Goal: Task Accomplishment & Management: Complete application form

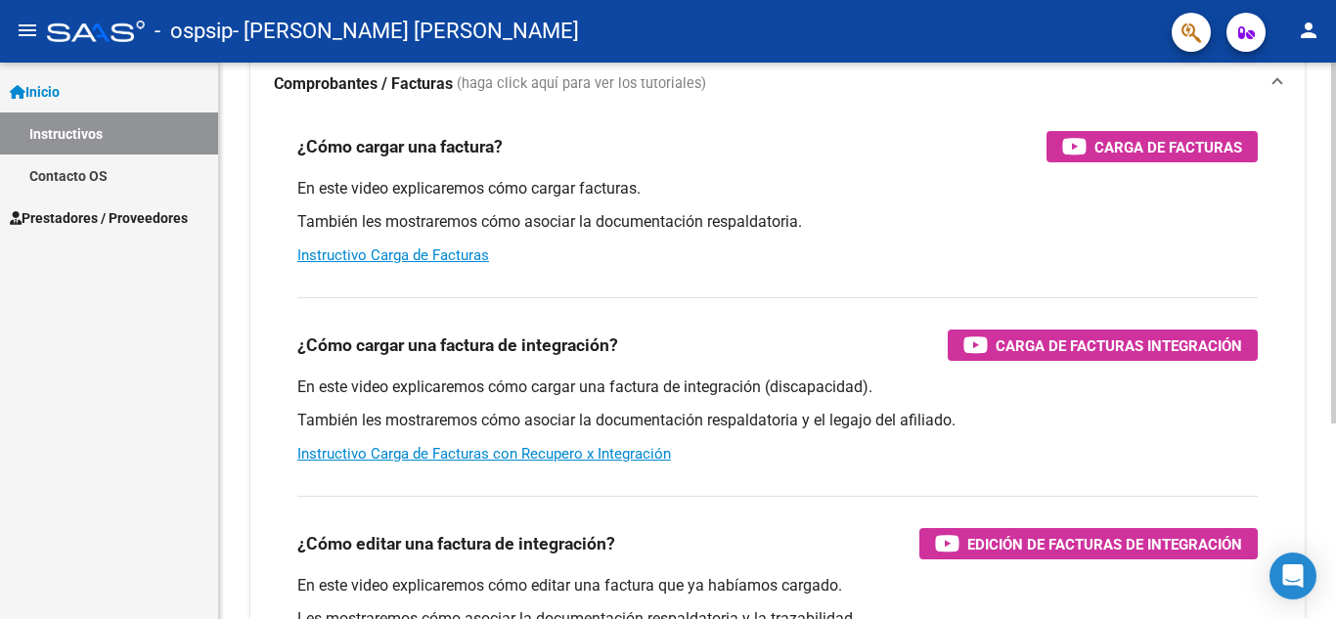
scroll to position [301, 0]
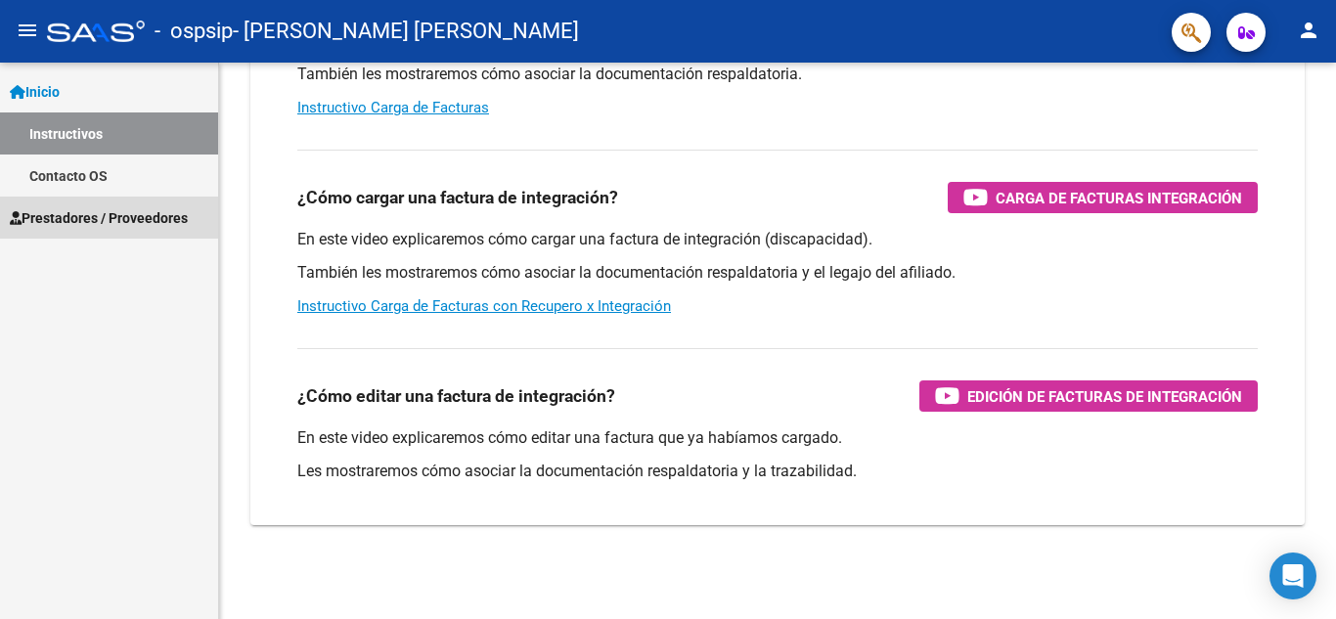
click at [65, 225] on span "Prestadores / Proveedores" at bounding box center [99, 218] width 178 height 22
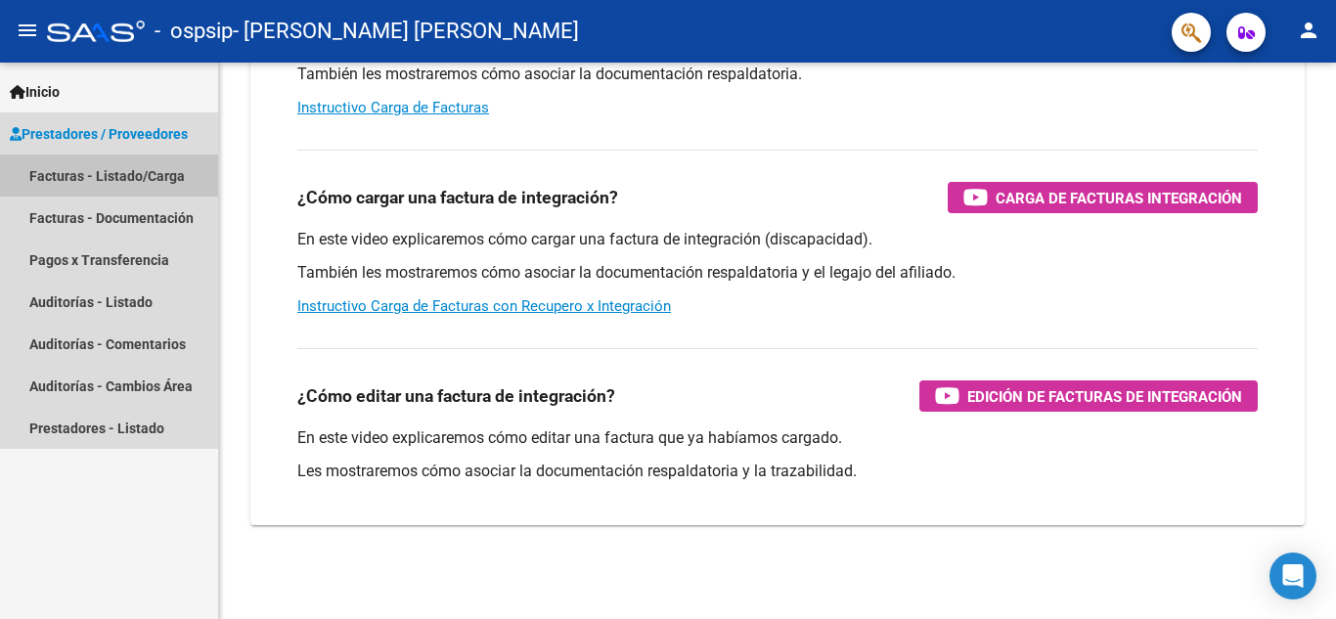
click at [128, 176] on link "Facturas - Listado/Carga" at bounding box center [109, 176] width 218 height 42
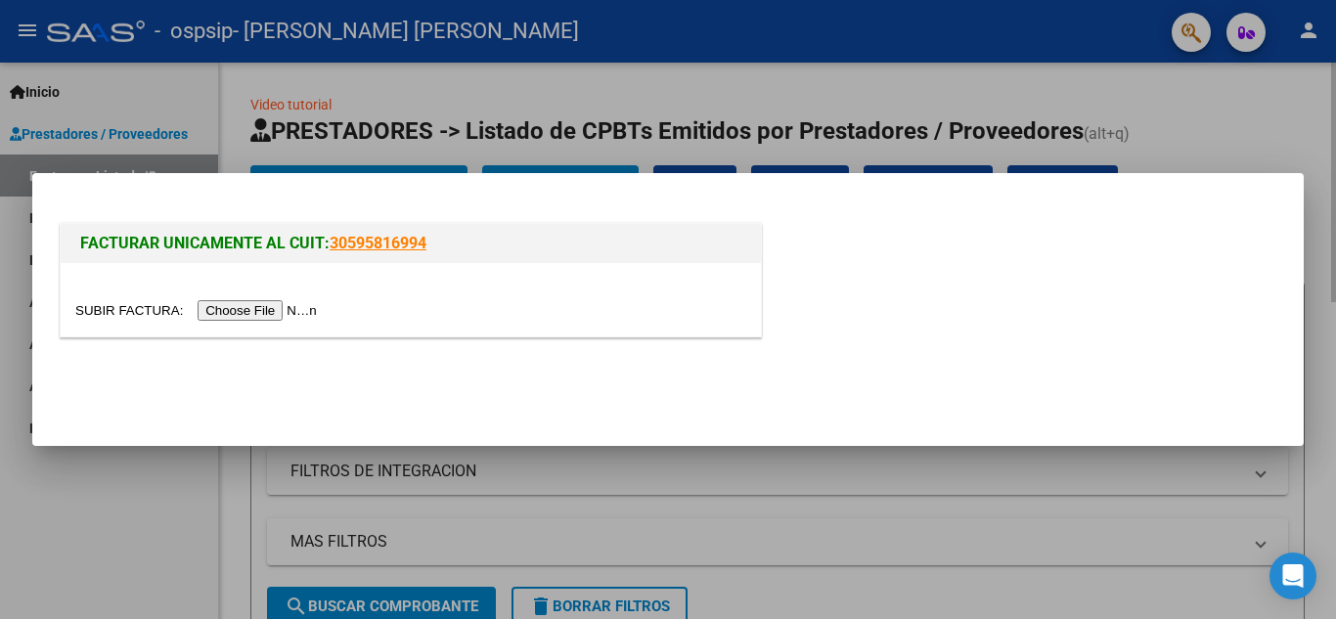
click at [293, 307] on input "file" at bounding box center [199, 310] width 248 height 21
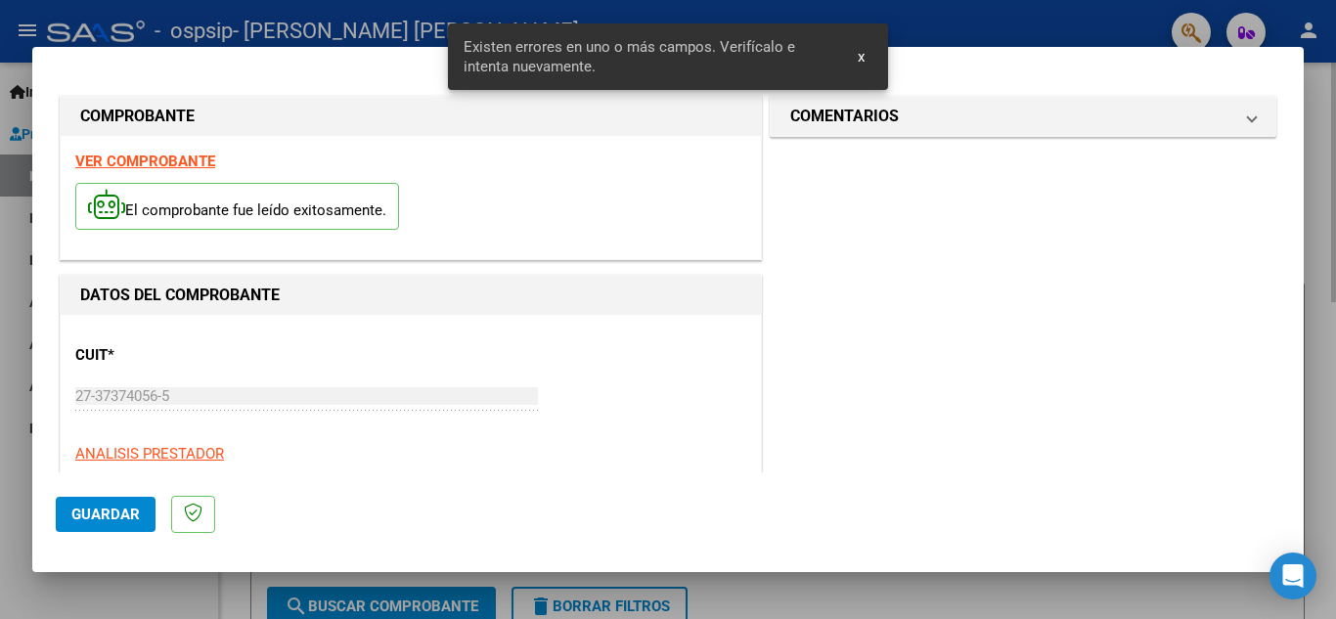
scroll to position [443, 0]
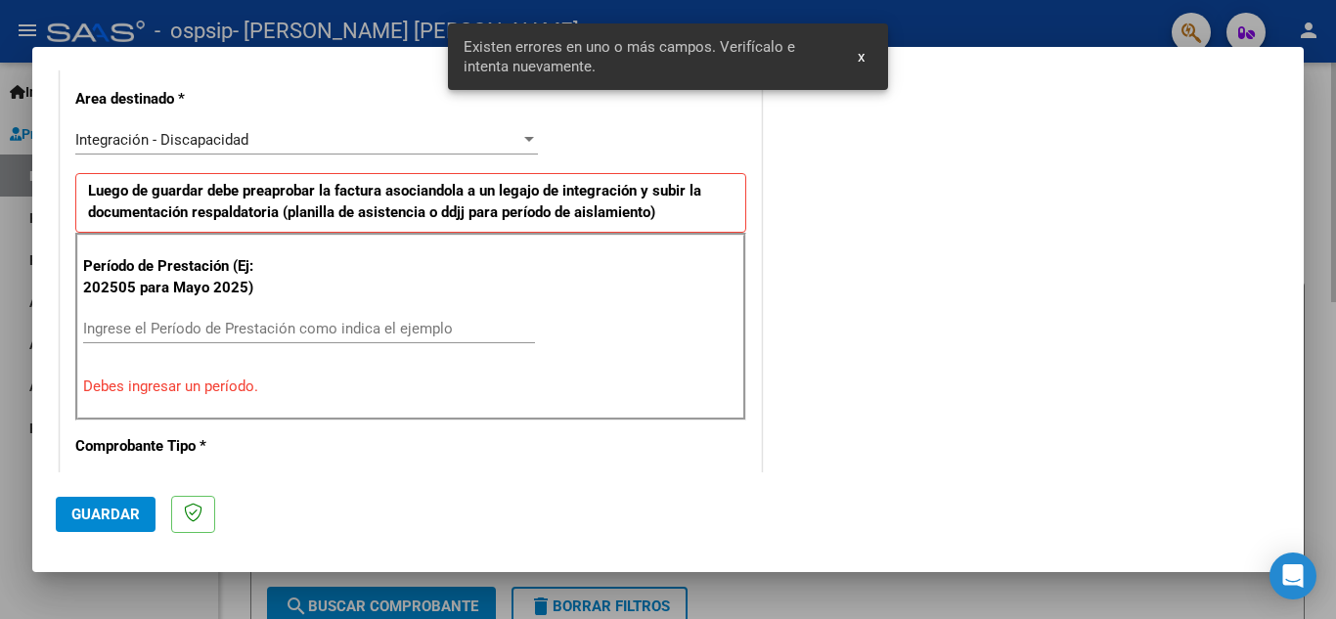
click at [284, 335] on input "Ingrese el Período de Prestación como indica el ejemplo" at bounding box center [309, 329] width 452 height 18
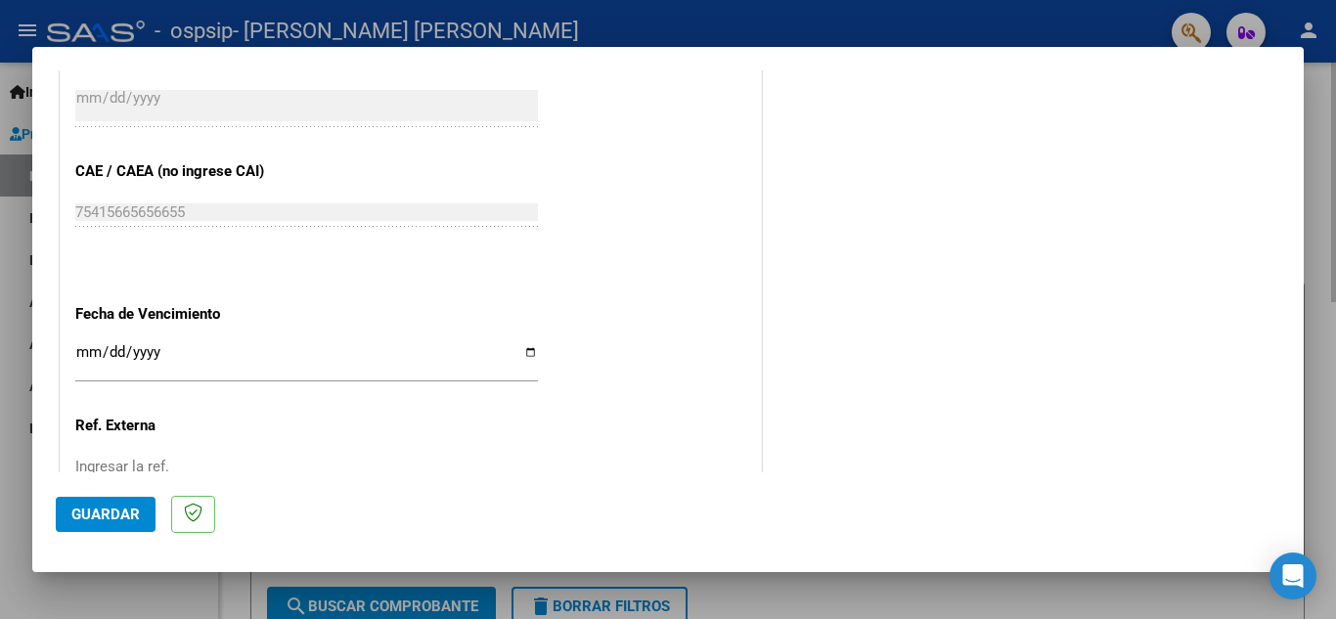
scroll to position [1272, 0]
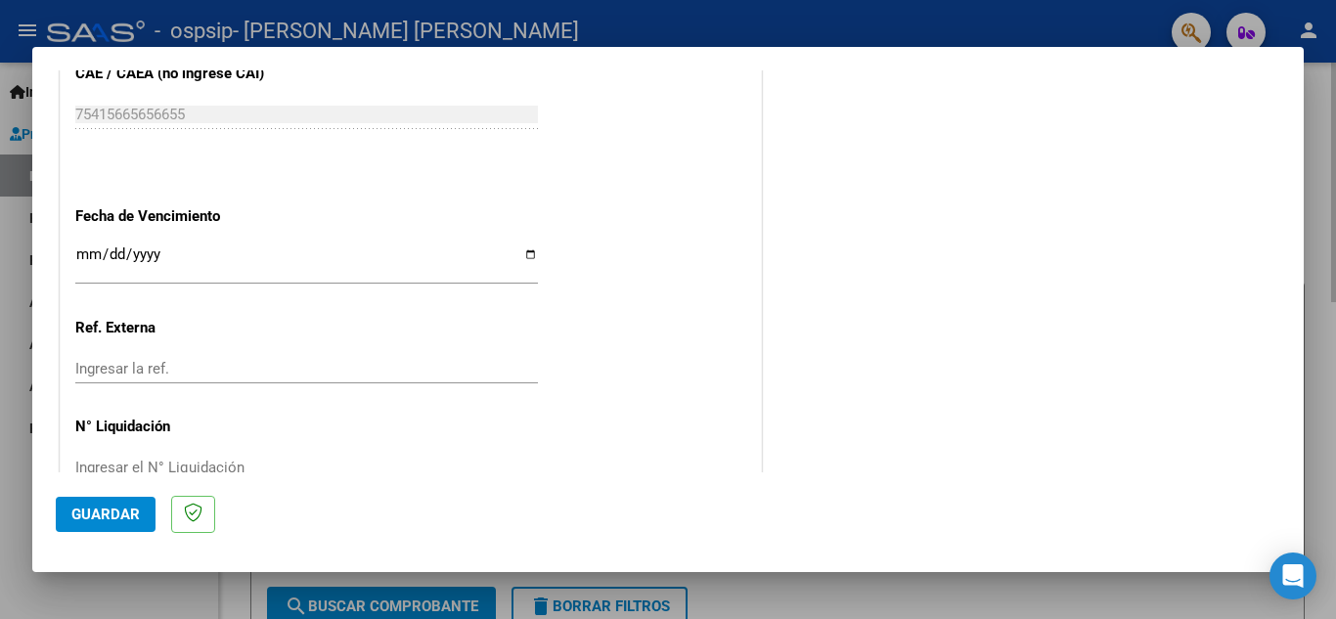
type input "202509"
click at [528, 267] on input "Ingresar la fecha" at bounding box center [306, 262] width 463 height 31
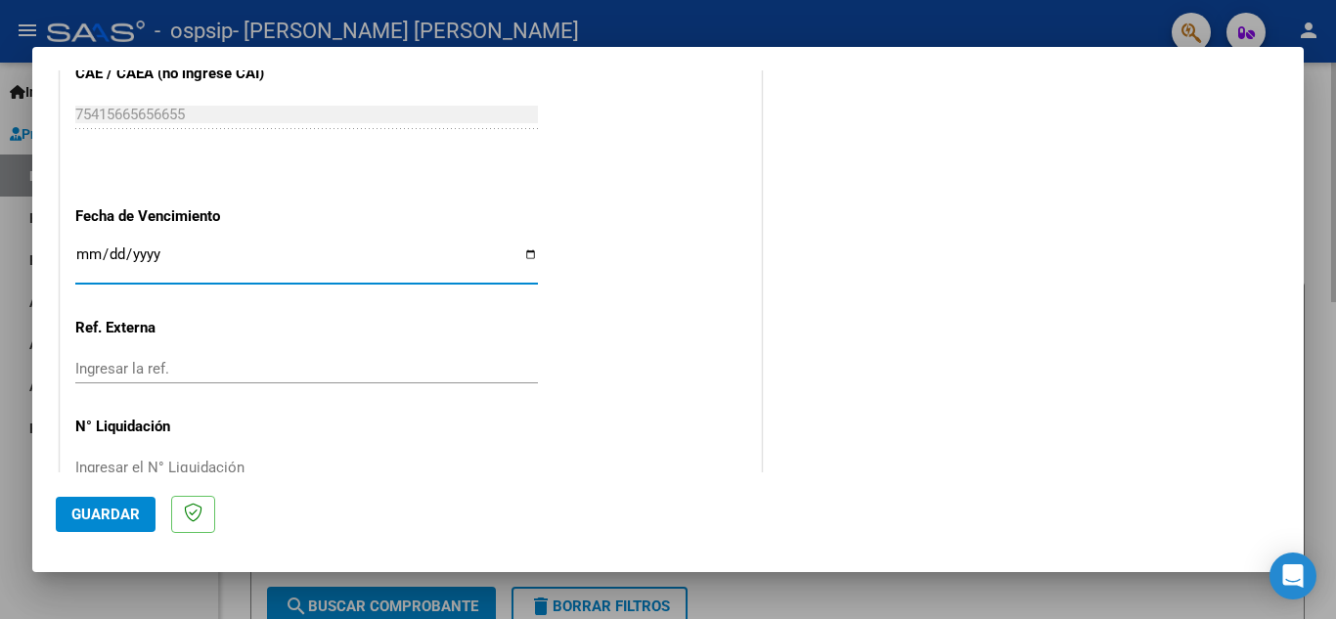
click at [528, 251] on input "Ingresar la fecha" at bounding box center [306, 262] width 463 height 31
type input "[DATE]"
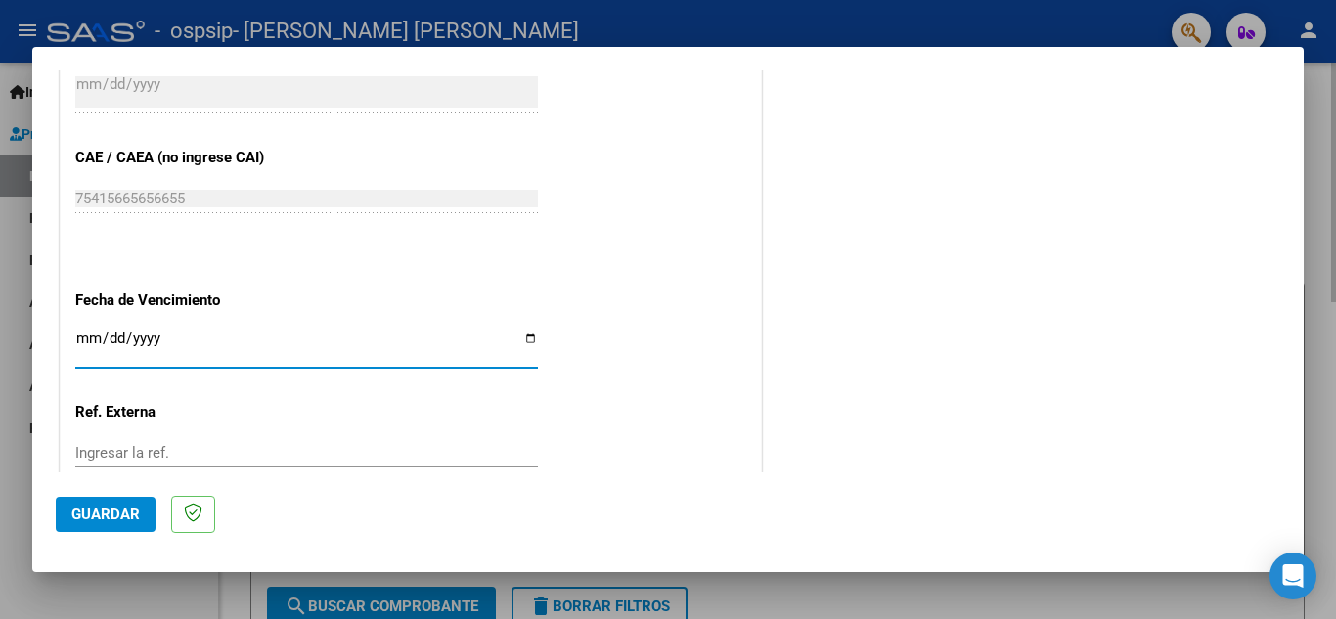
scroll to position [1320, 0]
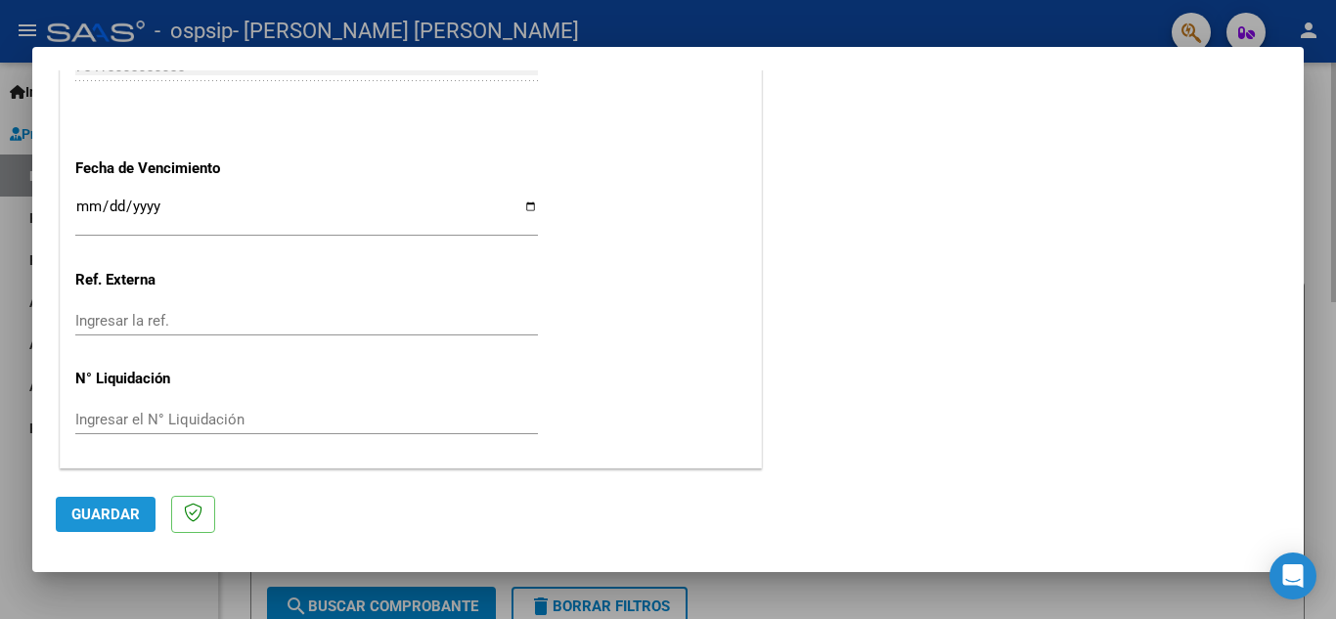
click at [78, 507] on span "Guardar" at bounding box center [105, 515] width 68 height 18
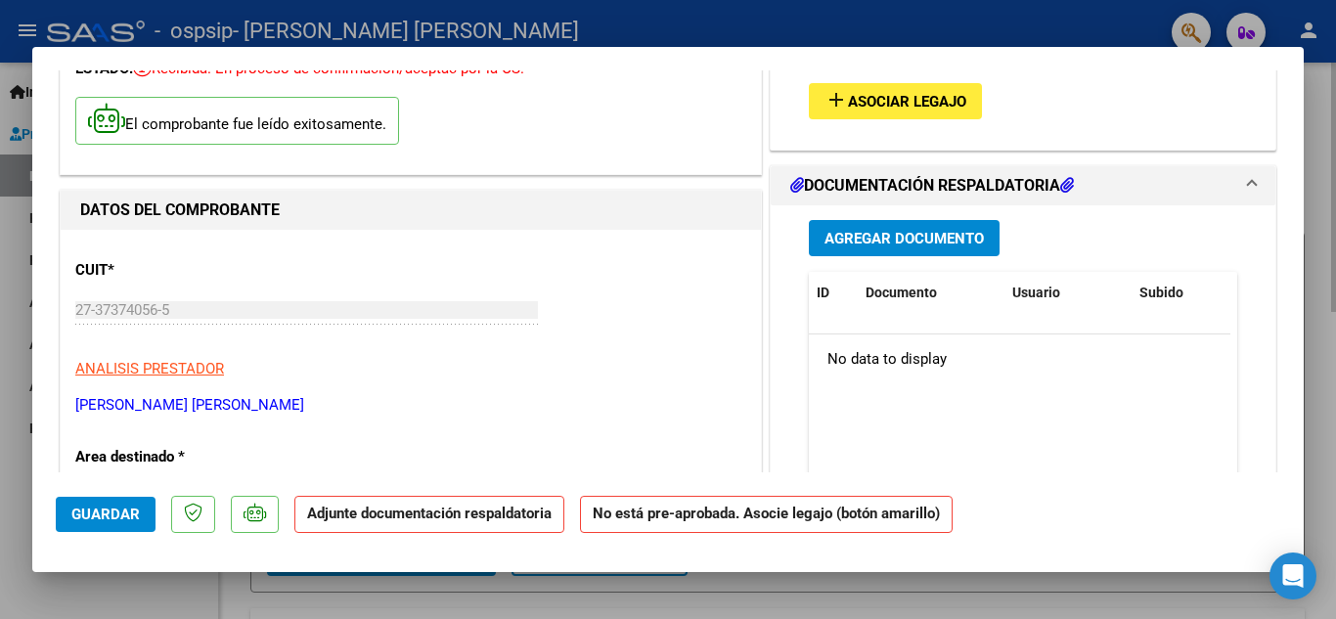
scroll to position [0, 0]
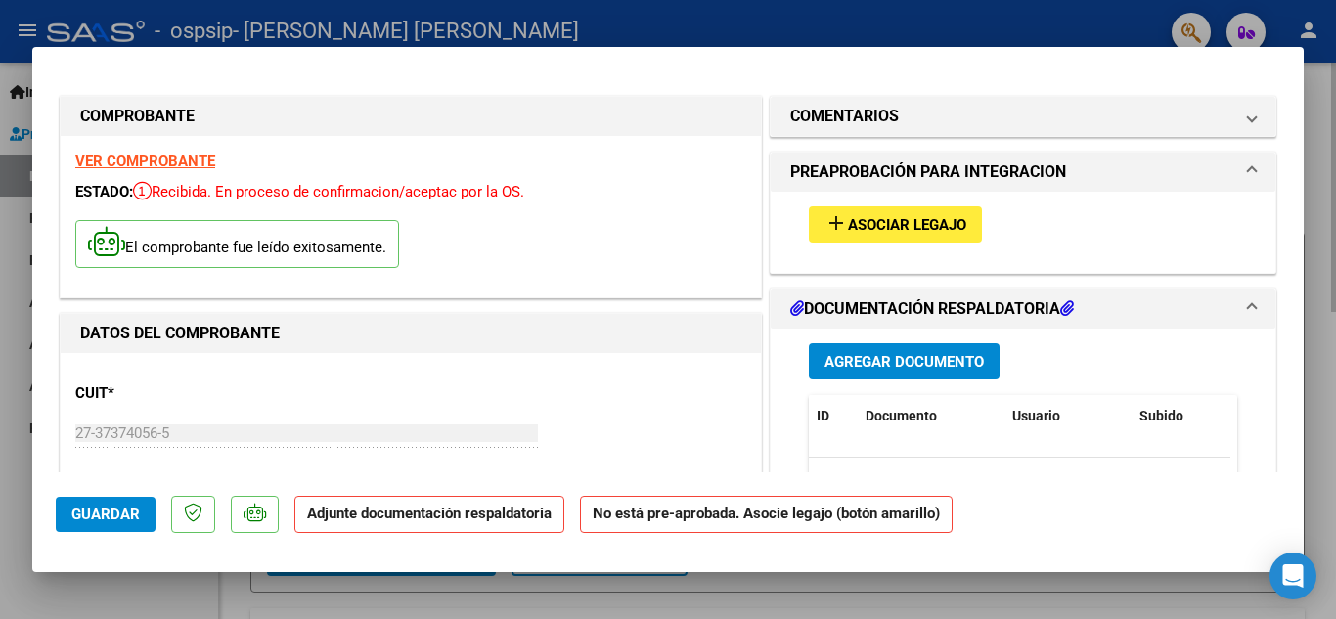
click at [852, 230] on span "Asociar Legajo" at bounding box center [907, 225] width 118 height 18
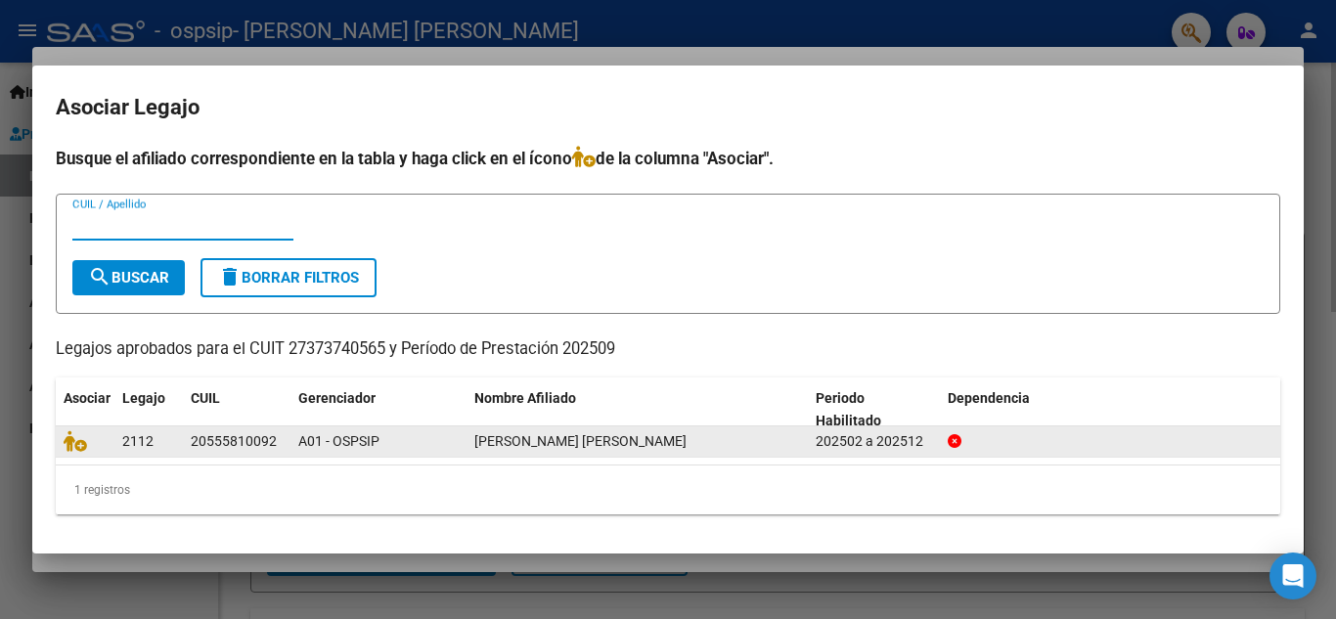
click at [223, 427] on datatable-body-cell "20555810092" at bounding box center [237, 442] width 108 height 30
click at [221, 437] on div "20555810092" at bounding box center [234, 441] width 86 height 23
click at [895, 448] on div "202502 a 202512" at bounding box center [874, 441] width 116 height 23
click at [65, 442] on icon at bounding box center [75, 441] width 23 height 22
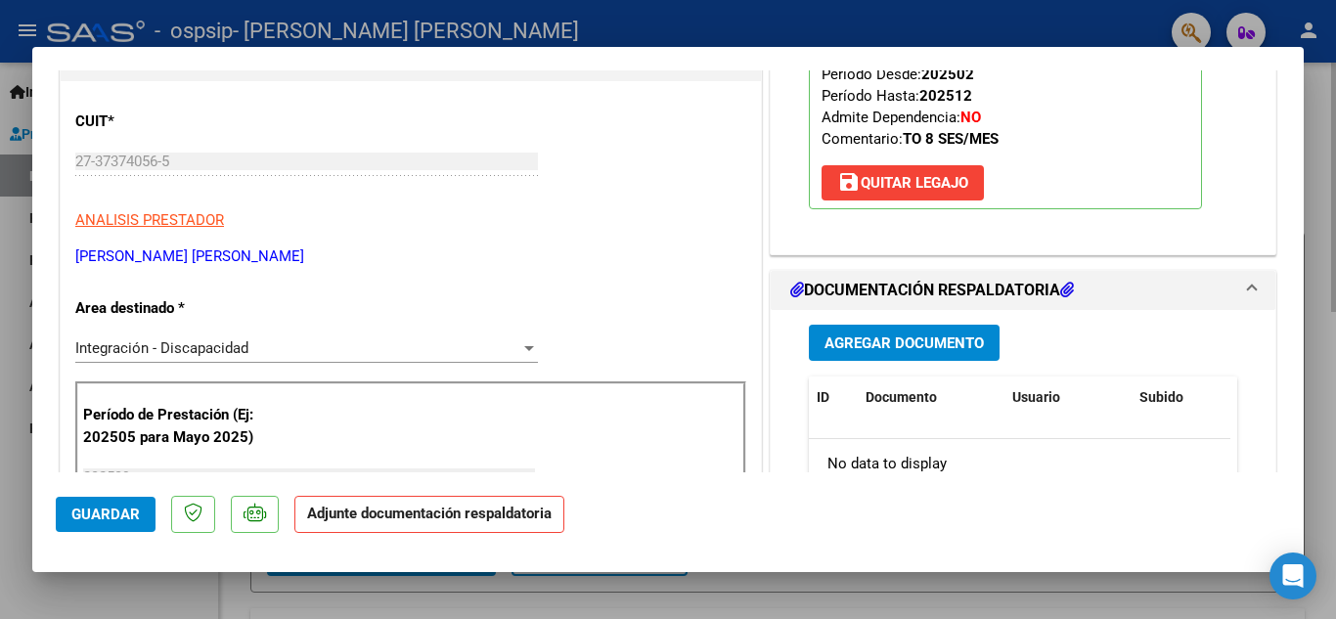
scroll to position [293, 0]
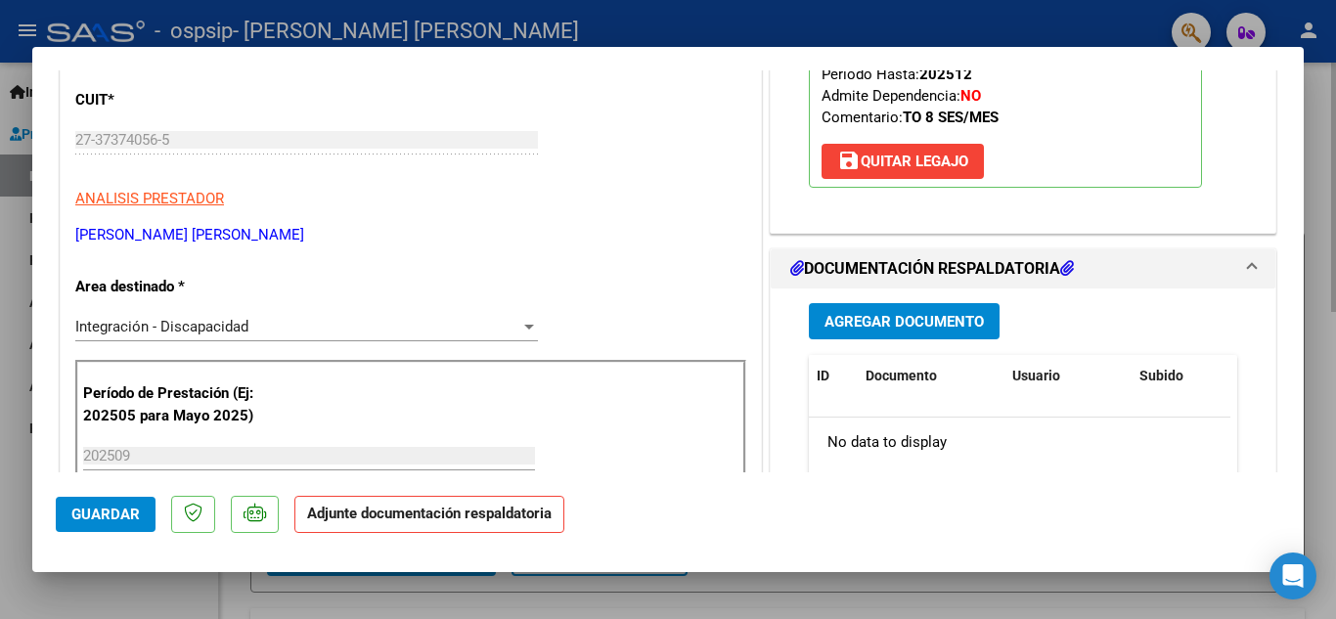
click at [955, 327] on span "Agregar Documento" at bounding box center [904, 322] width 159 height 18
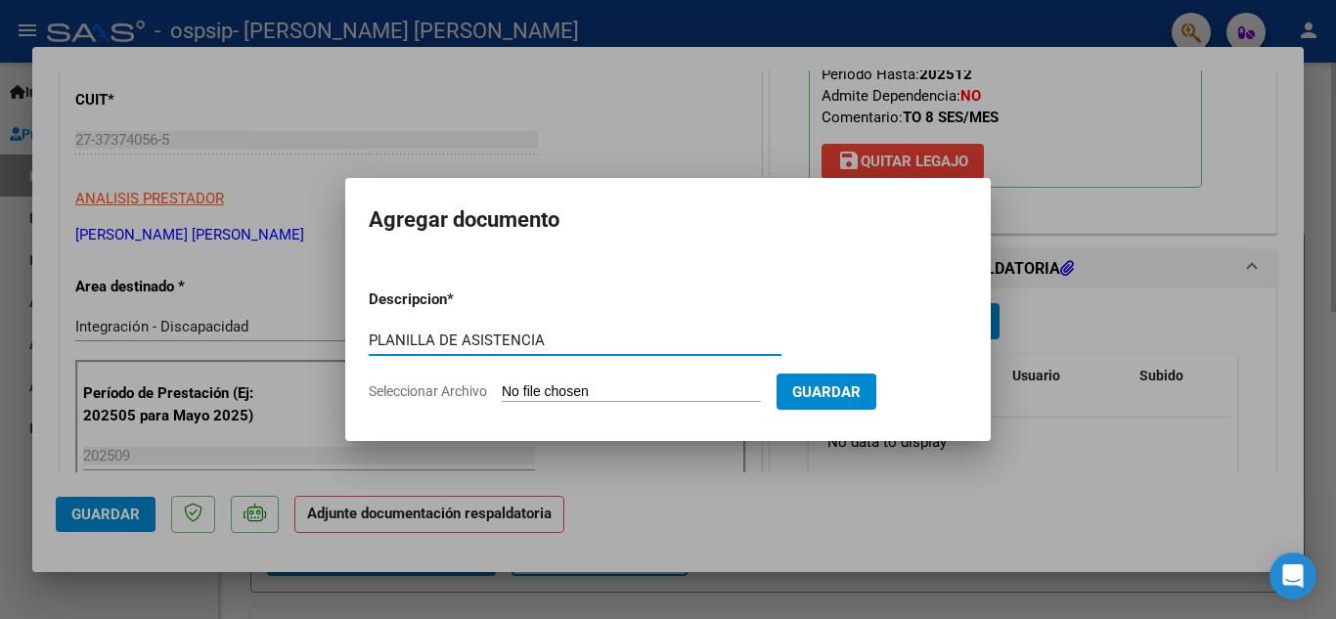
type input "PLANILLA DE ASISTENCIA"
click at [545, 402] on form "Descripcion * PLANILLA DE ASISTENCIA Escriba aquí una descripcion Seleccionar A…" at bounding box center [668, 345] width 599 height 143
click at [545, 397] on input "Seleccionar Archivo" at bounding box center [631, 393] width 259 height 19
click at [448, 398] on span "Seleccionar Archivo" at bounding box center [428, 392] width 118 height 16
click at [502, 398] on input "Seleccionar Archivo" at bounding box center [631, 393] width 259 height 19
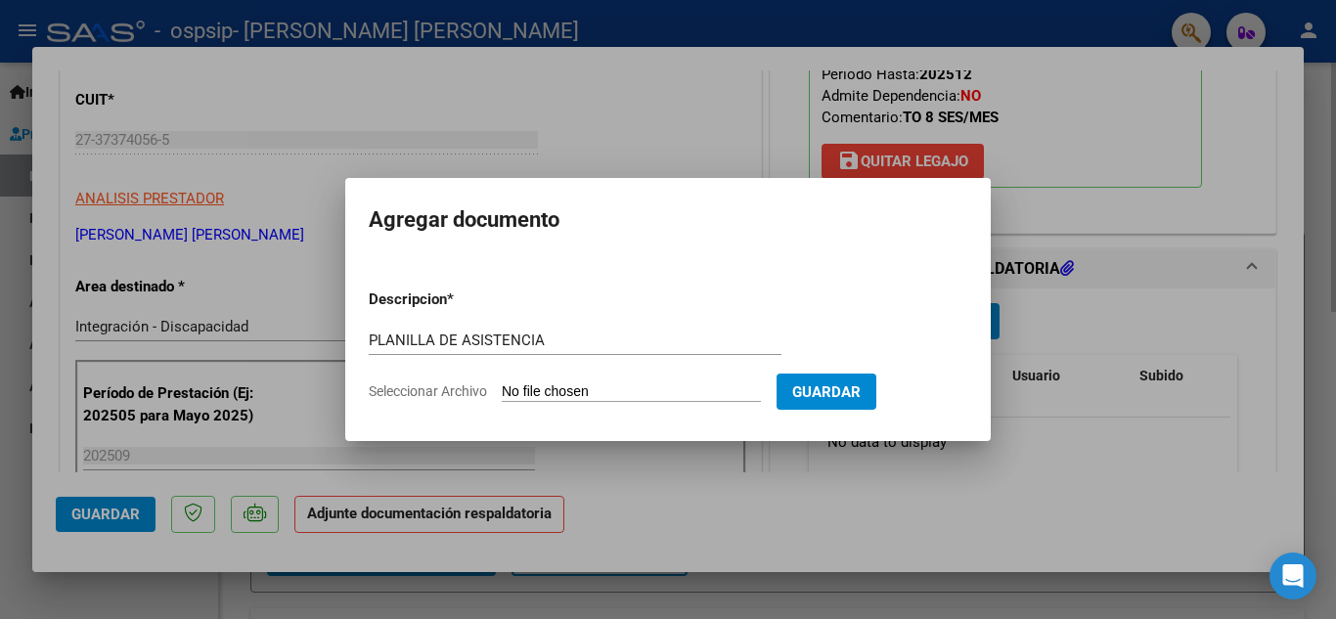
type input "C:\fakepath\[PERSON_NAME].pdf"
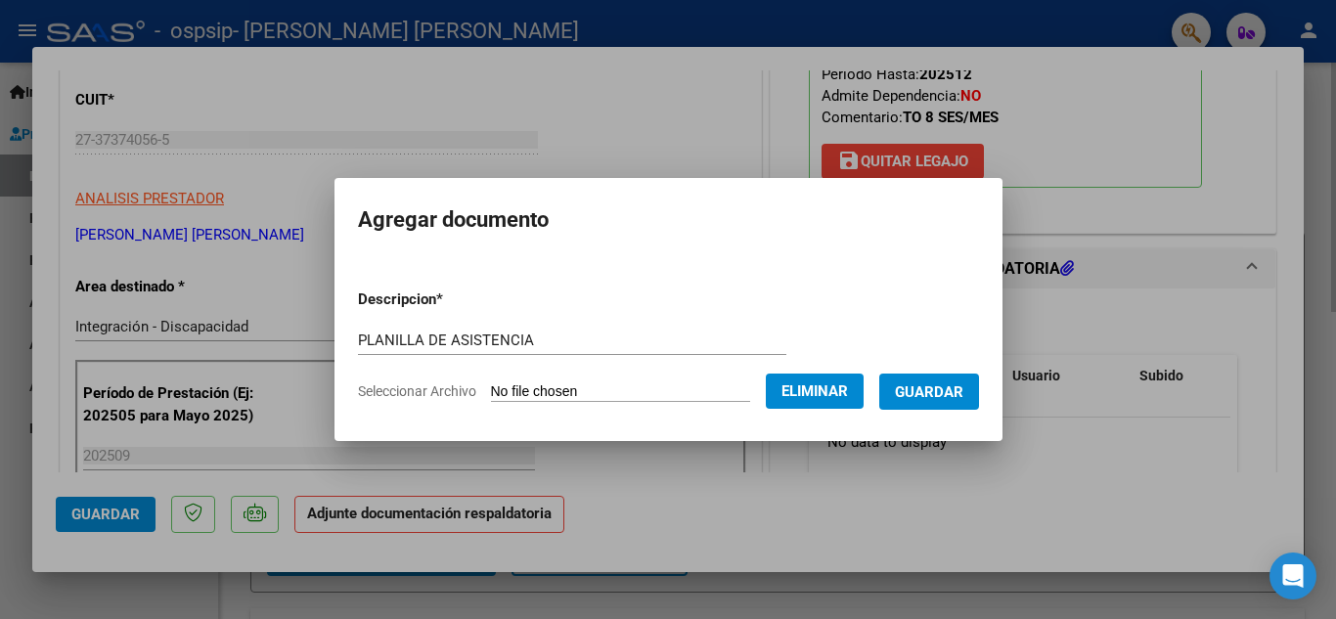
click at [967, 410] on form "Descripcion * PLANILLA DE ASISTENCIA Escriba aquí una descripcion Seleccionar A…" at bounding box center [668, 345] width 621 height 143
click at [964, 399] on span "Guardar" at bounding box center [929, 393] width 68 height 18
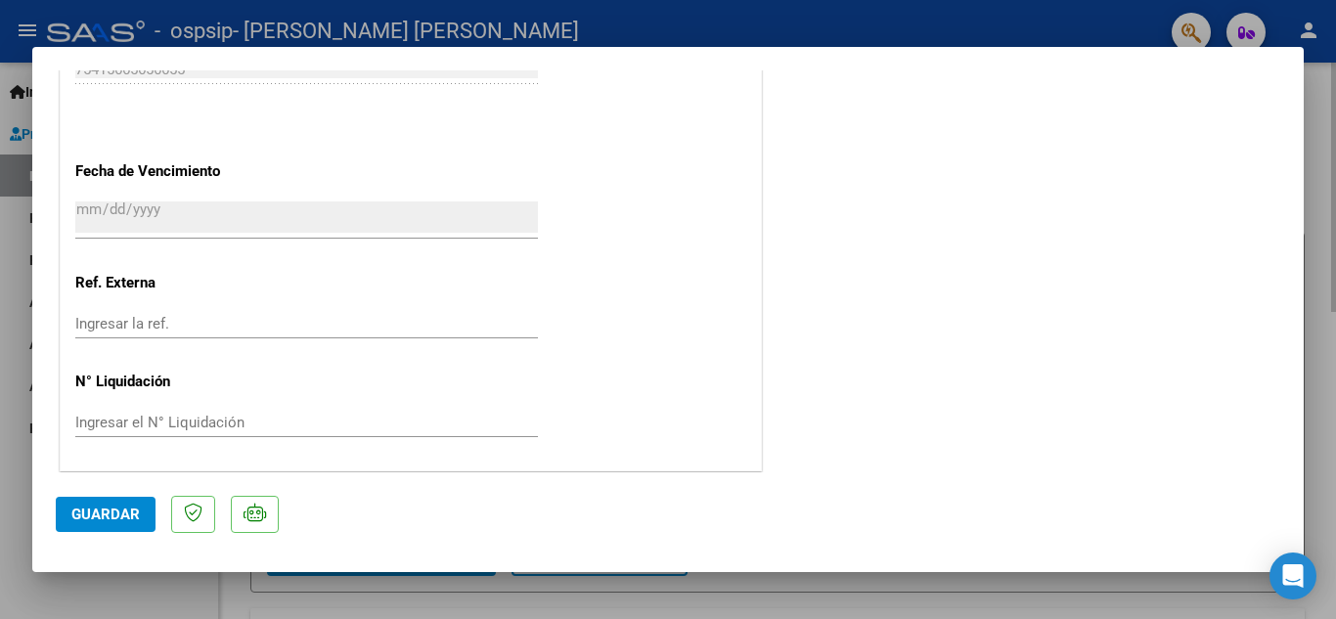
scroll to position [1349, 0]
click at [126, 501] on button "Guardar" at bounding box center [106, 514] width 100 height 35
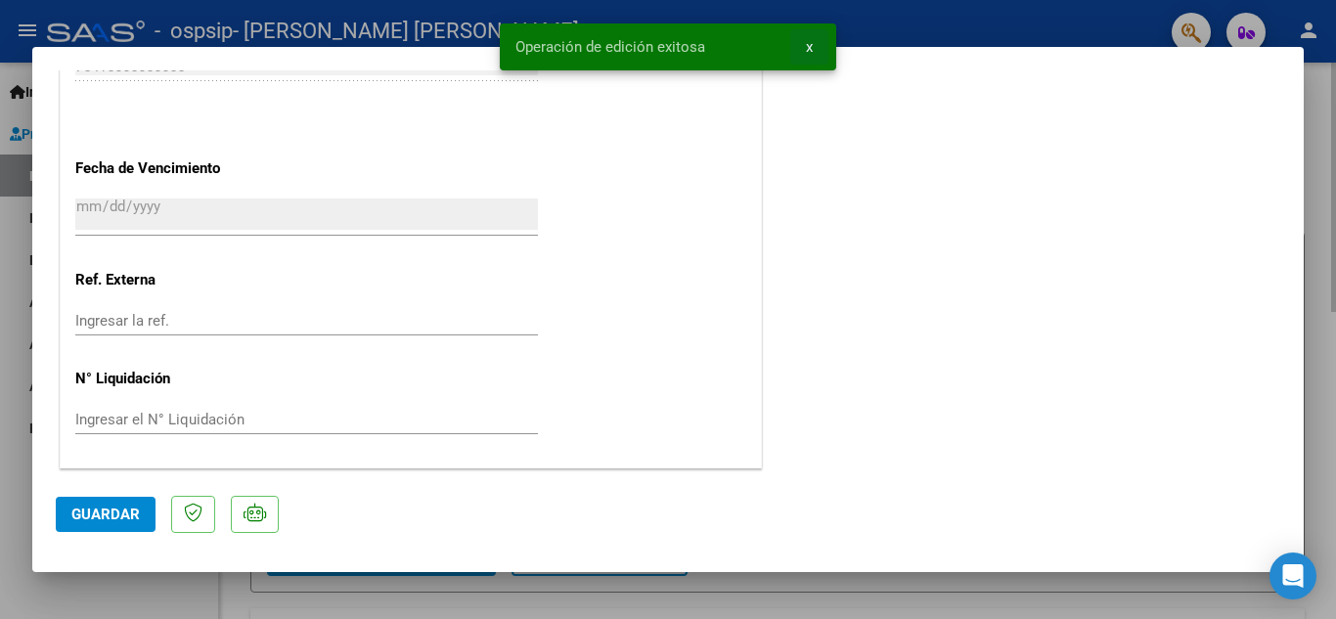
click at [820, 55] on button "x" at bounding box center [809, 46] width 38 height 35
